Goal: Find specific page/section: Find specific page/section

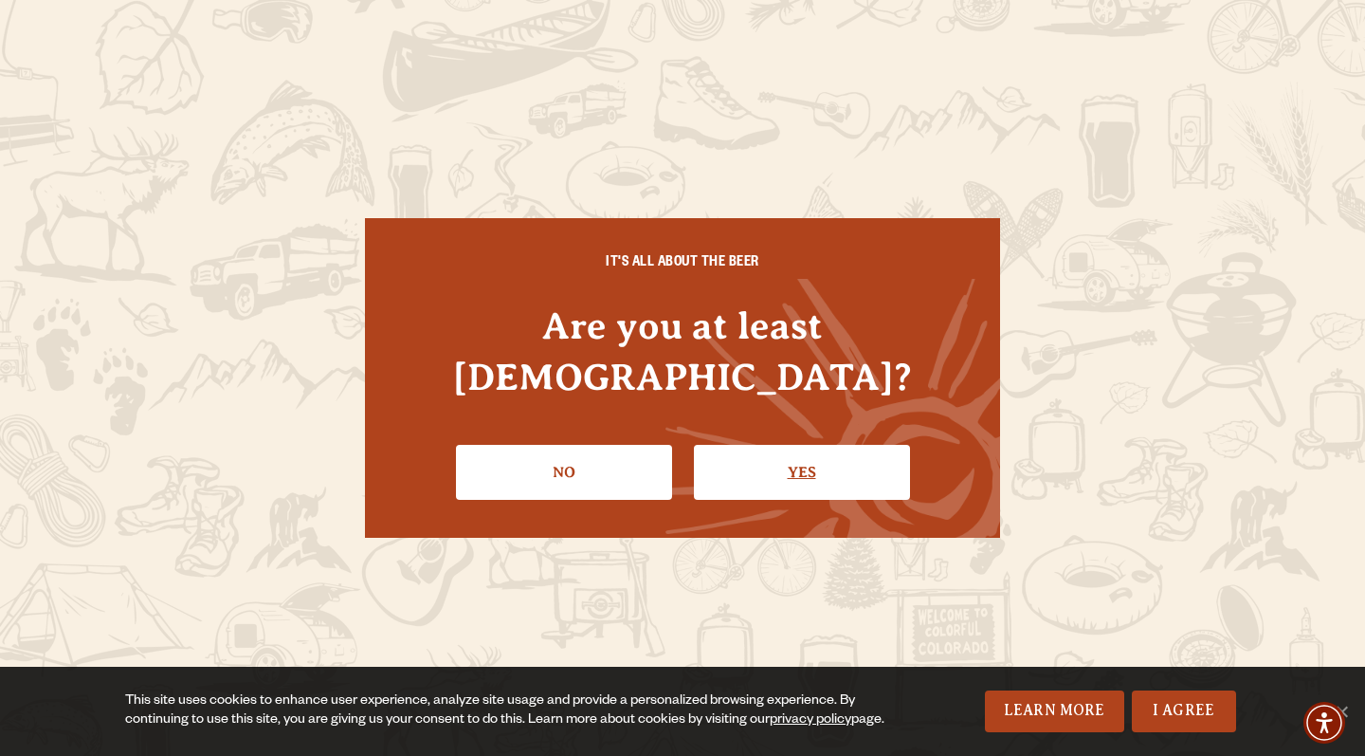
click at [747, 452] on link "Yes" at bounding box center [802, 472] width 216 height 55
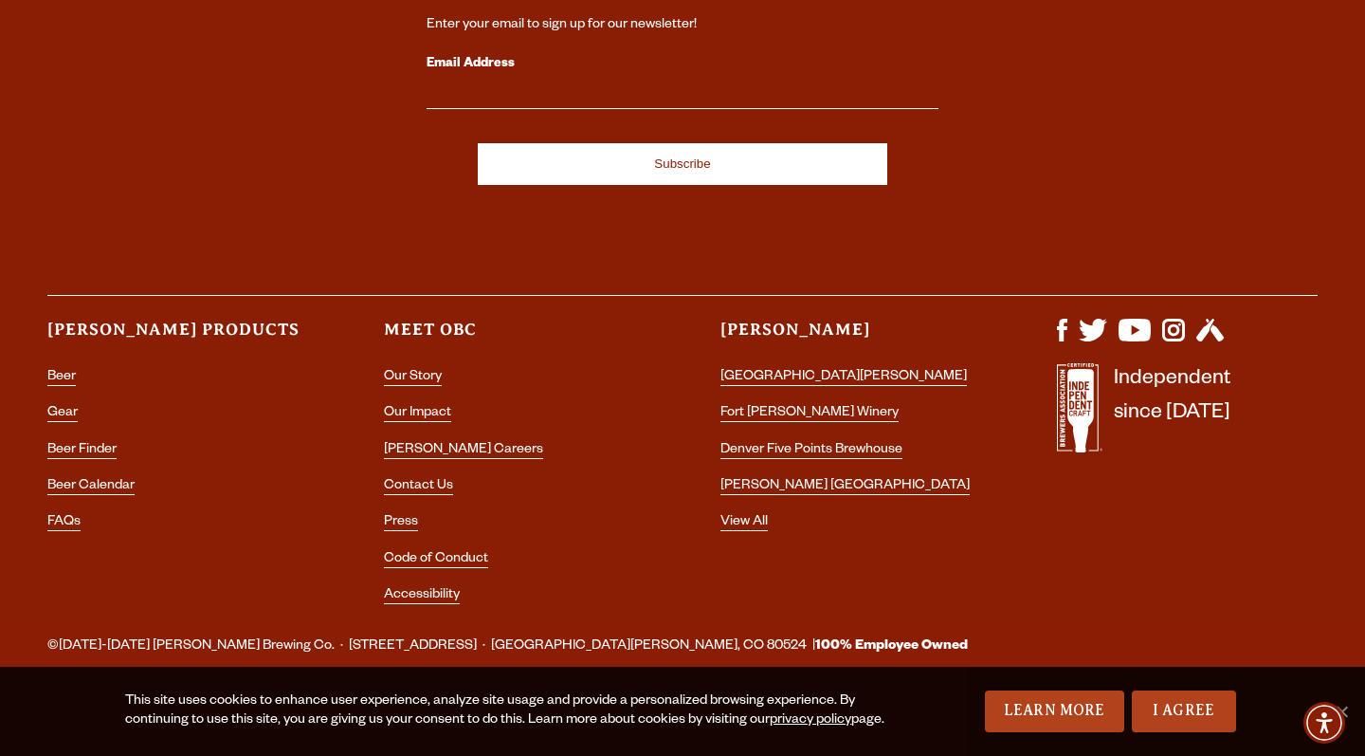
scroll to position [239, 0]
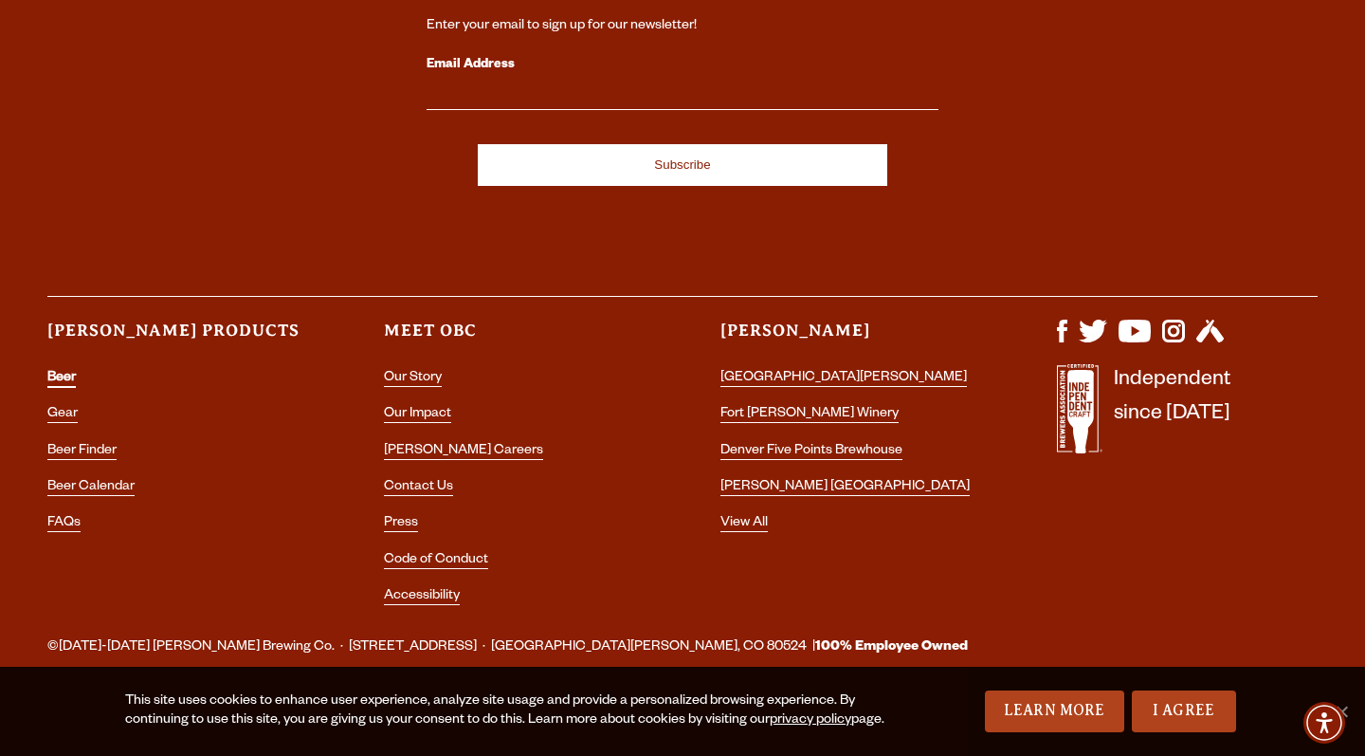
click at [63, 371] on link "Beer" at bounding box center [61, 379] width 28 height 17
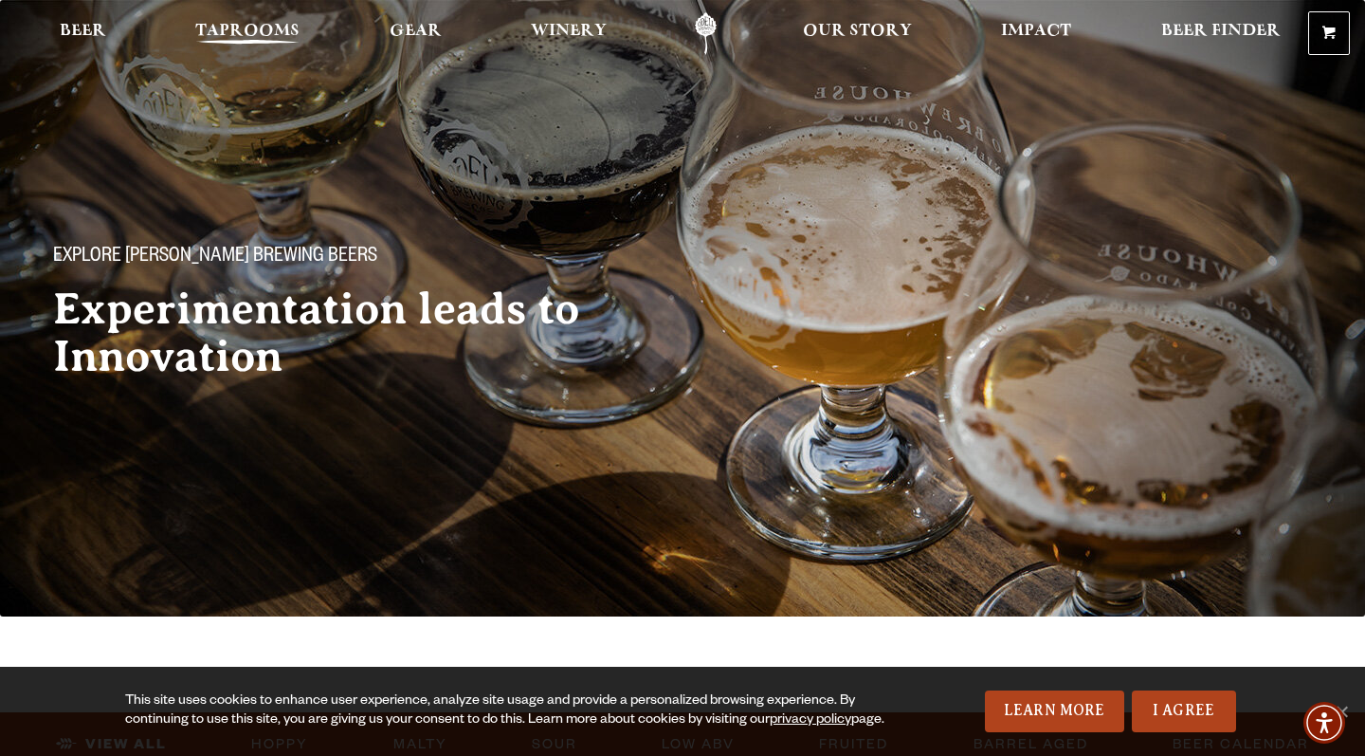
click at [265, 25] on span "Taprooms" at bounding box center [247, 31] width 104 height 15
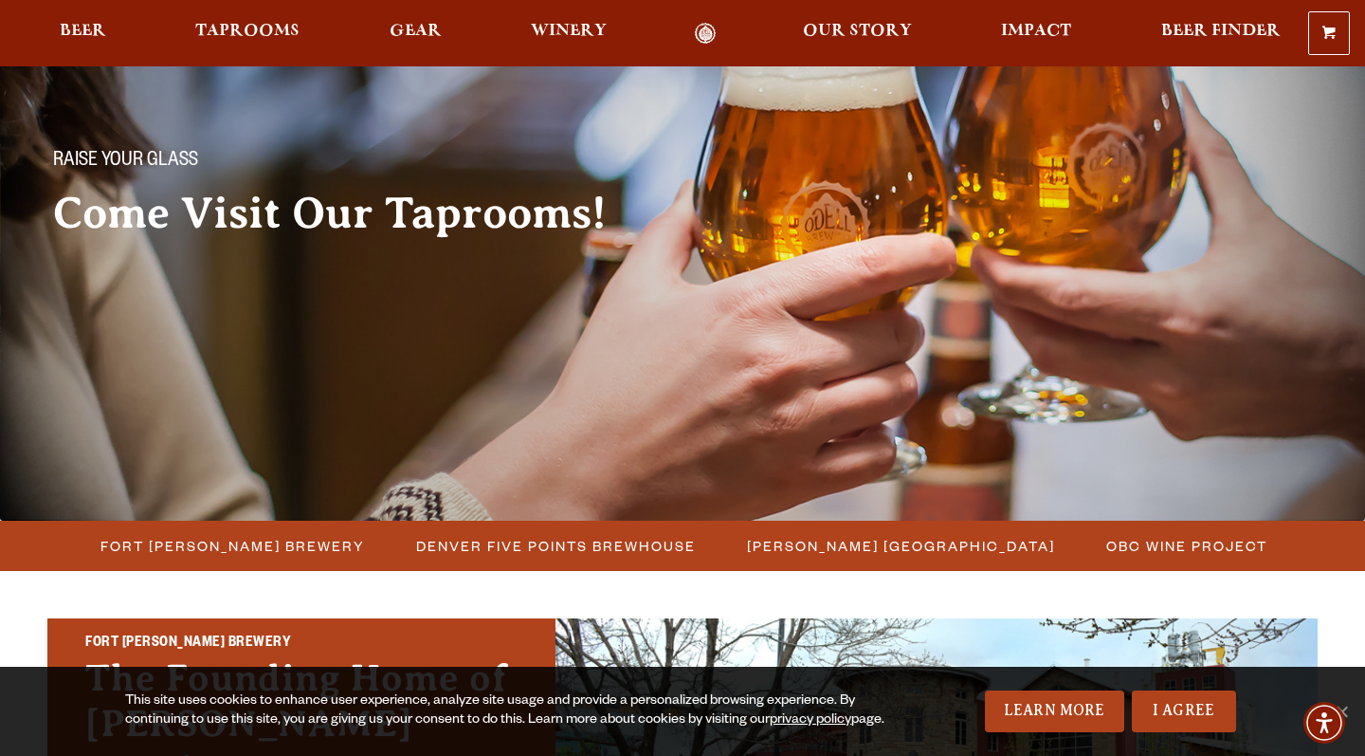
scroll to position [99, 0]
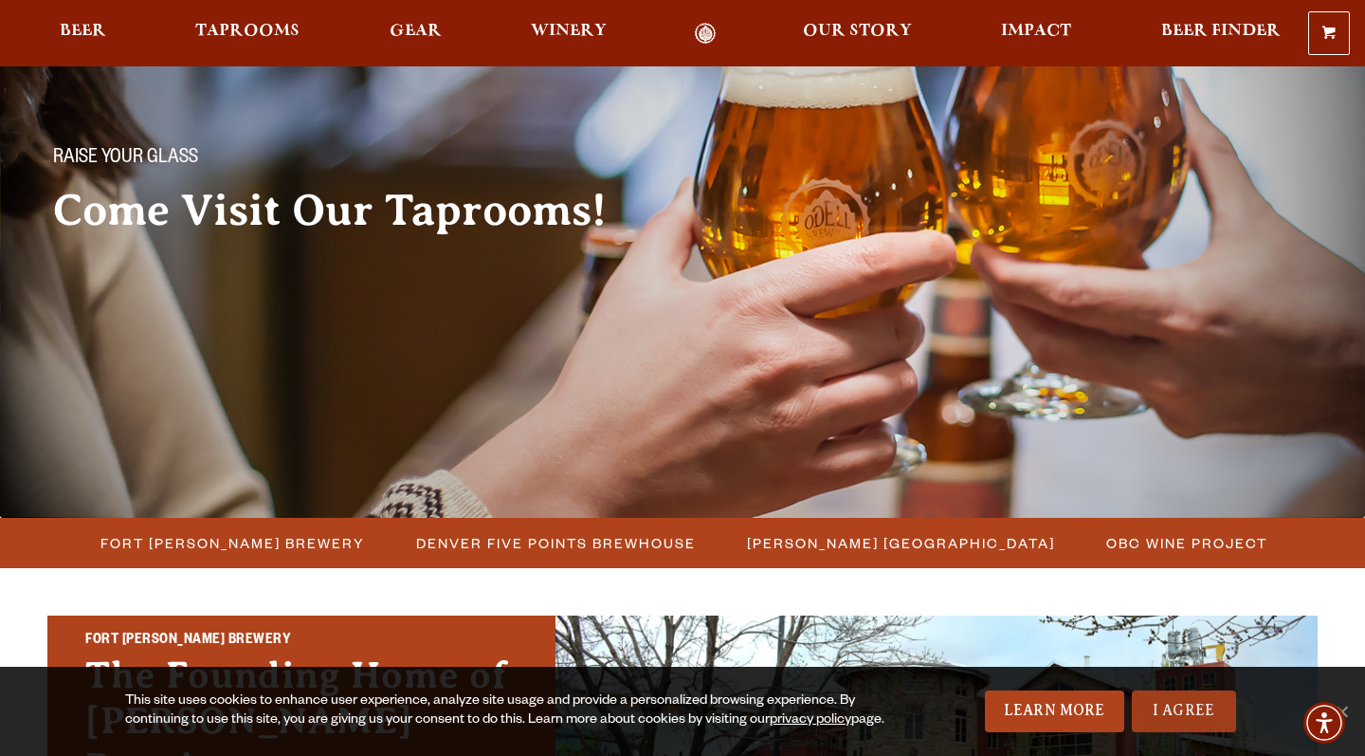
click at [1207, 701] on link "I Agree" at bounding box center [1184, 711] width 104 height 42
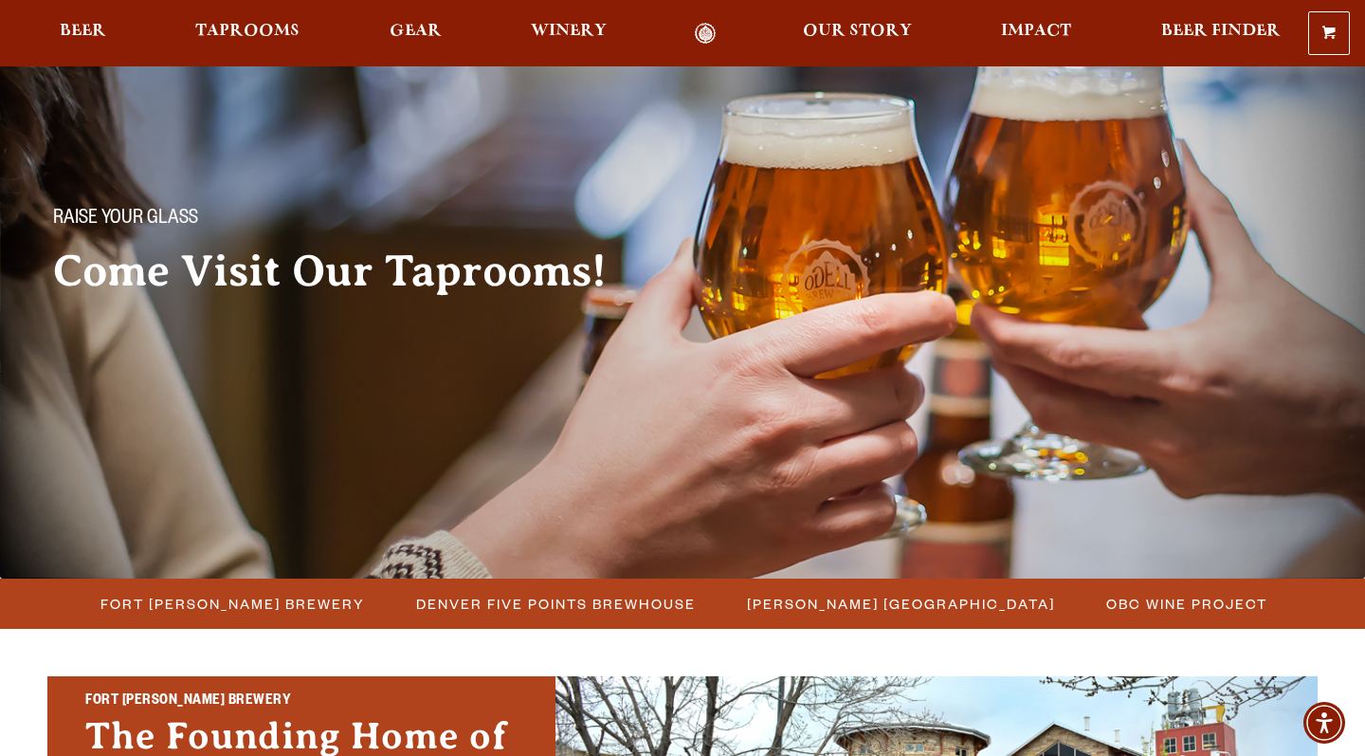
scroll to position [30, 0]
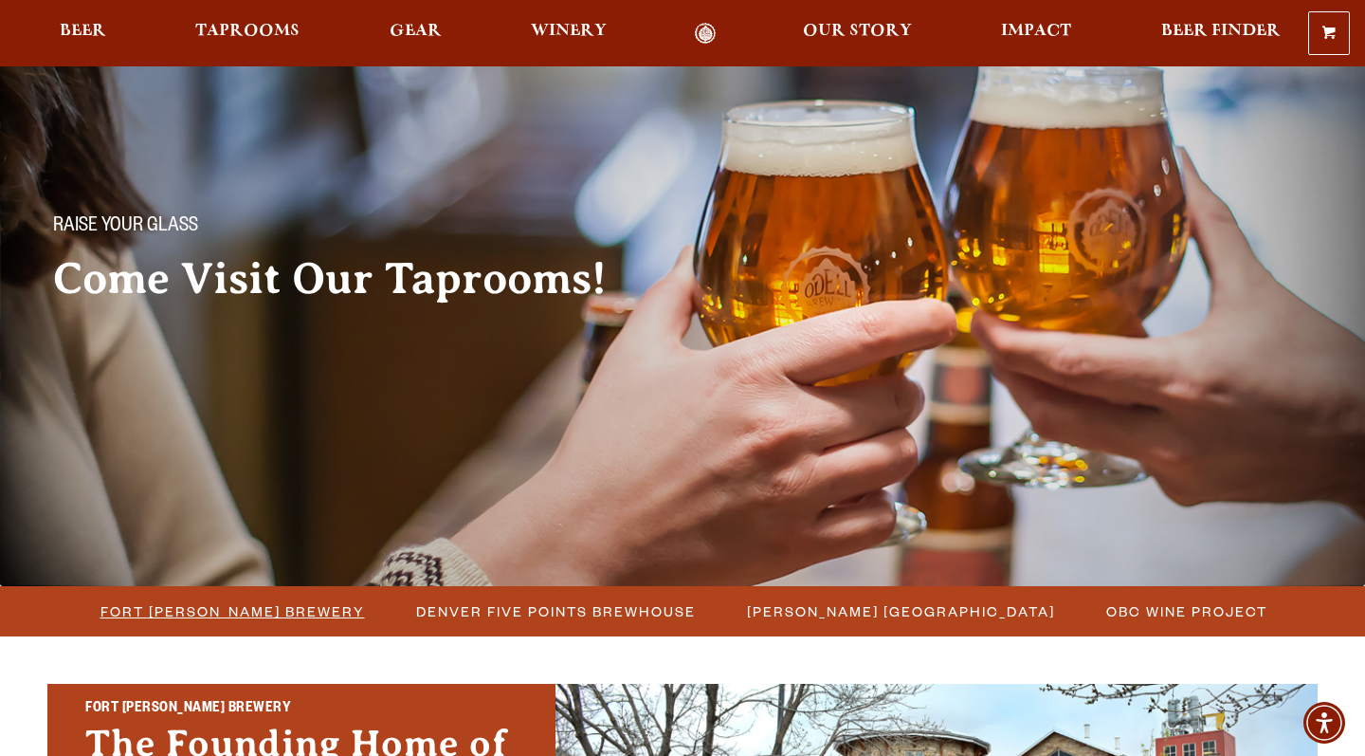
click at [283, 621] on span "Fort [PERSON_NAME] Brewery" at bounding box center [232, 610] width 265 height 27
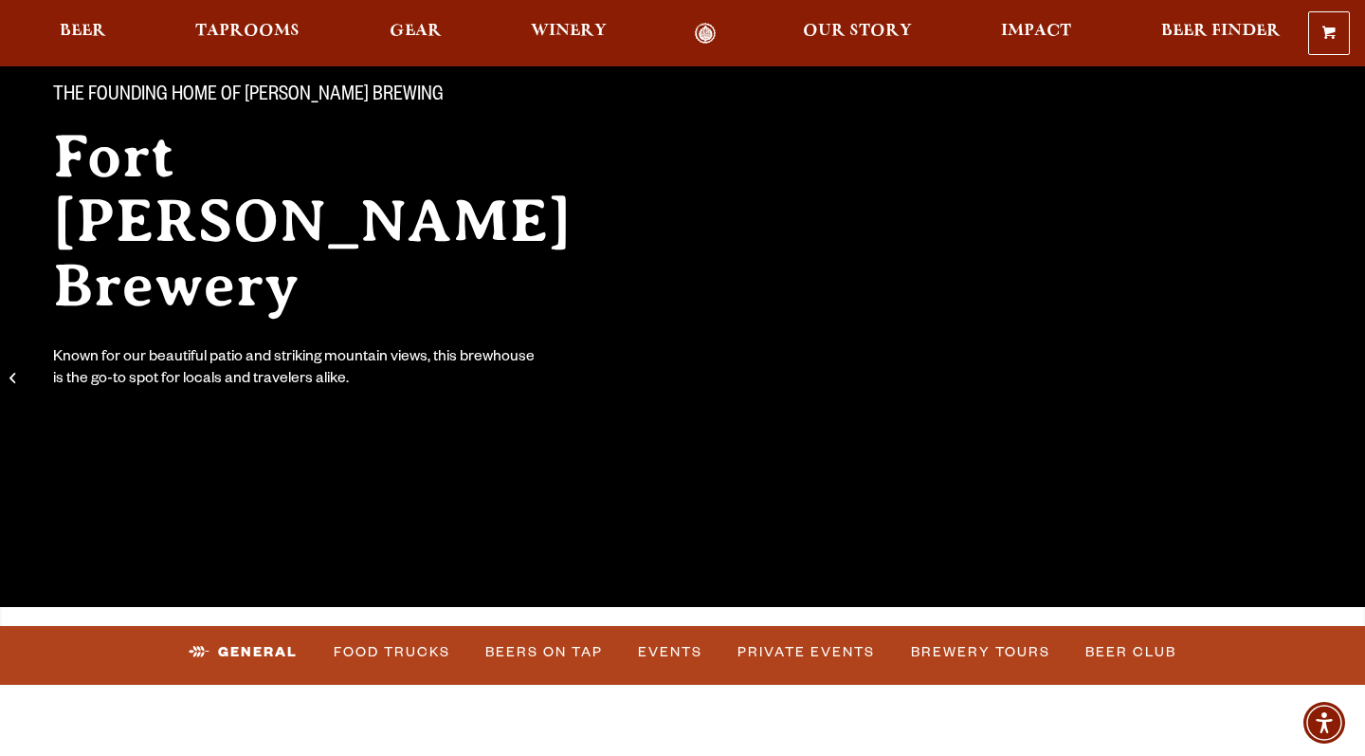
scroll to position [175, 0]
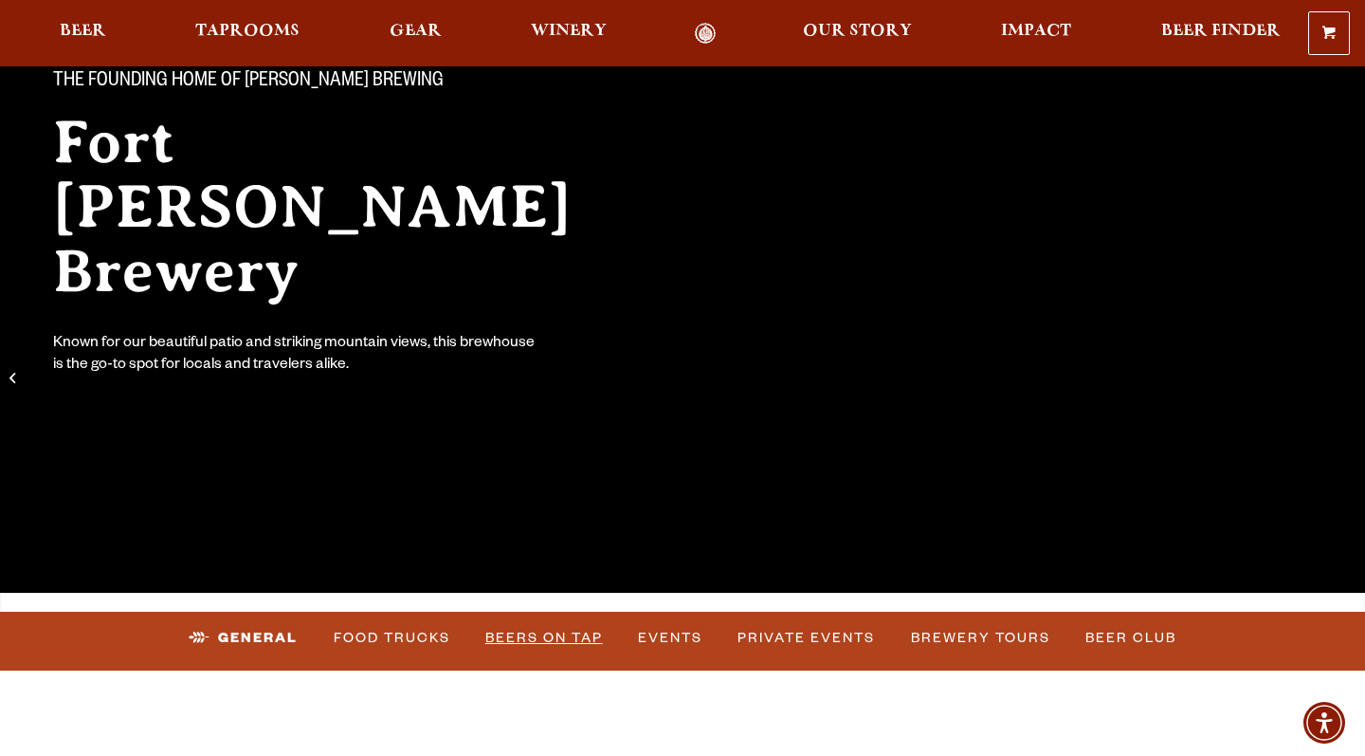
click at [573, 637] on link "Beers on Tap" at bounding box center [544, 638] width 133 height 44
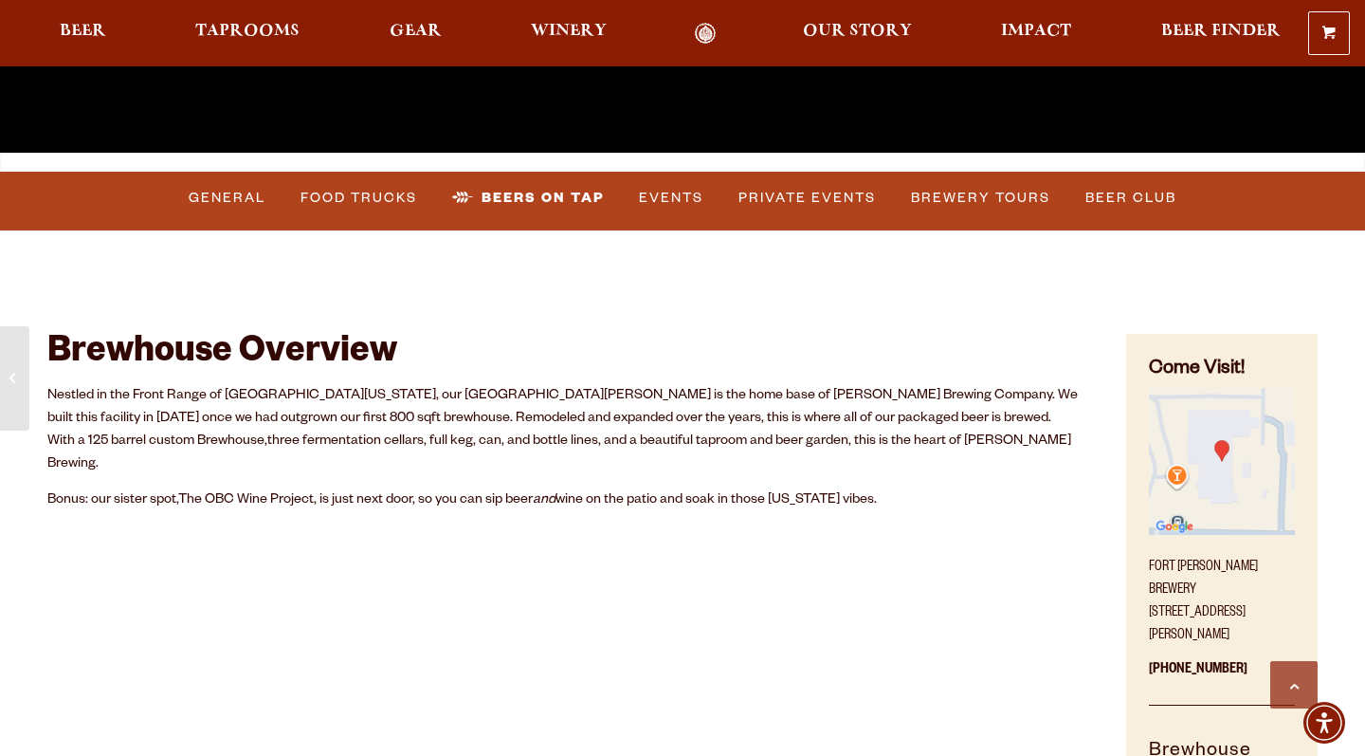
scroll to position [12, 0]
